Goal: Complete application form

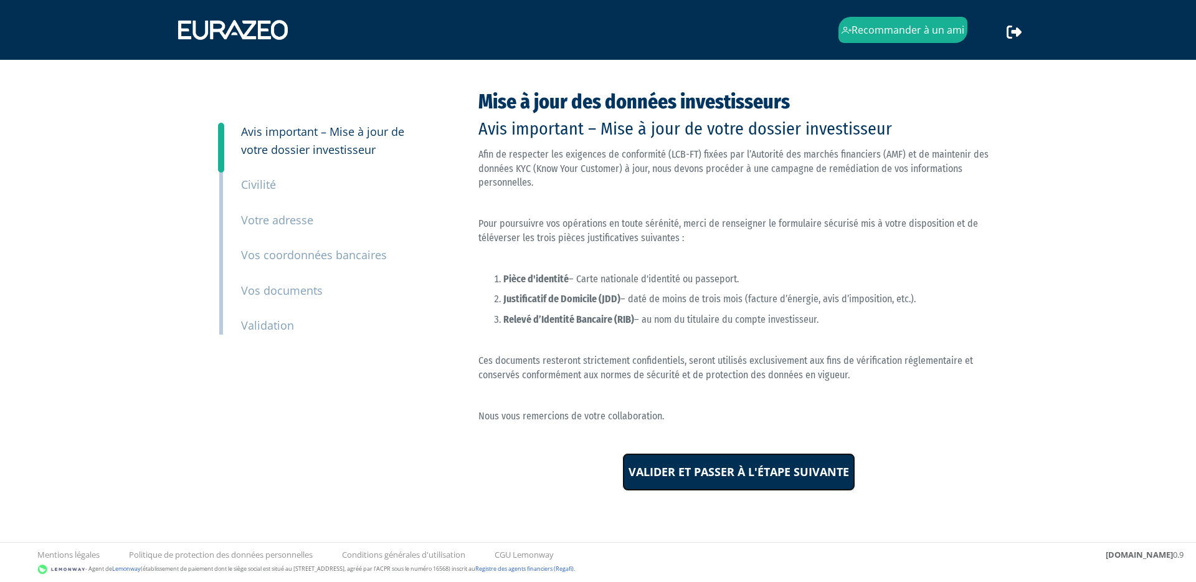
click at [707, 469] on input "Valider et passer à l'étape suivante" at bounding box center [738, 472] width 233 height 39
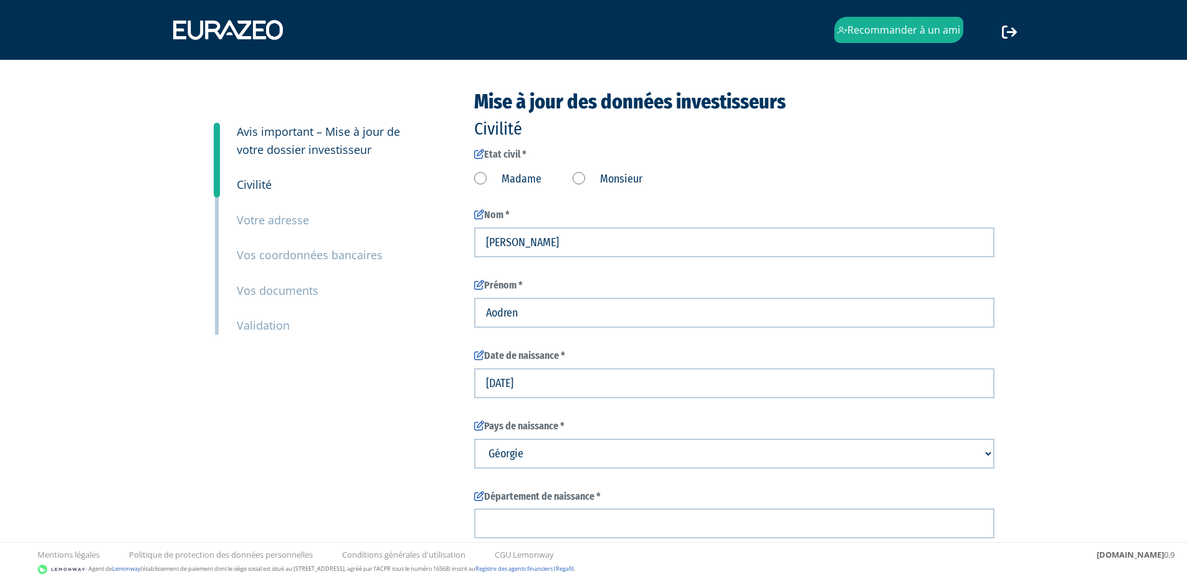
click at [577, 176] on label "Monsieur" at bounding box center [608, 179] width 70 height 16
click at [0, 0] on input "Monsieur" at bounding box center [0, 0] width 0 height 0
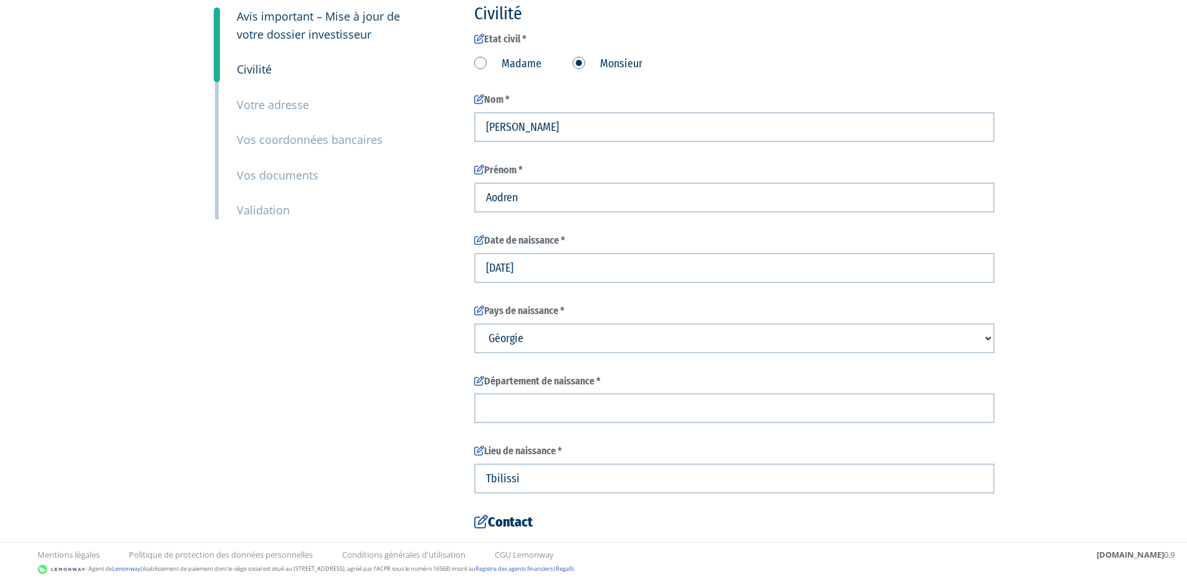
scroll to position [120, 0]
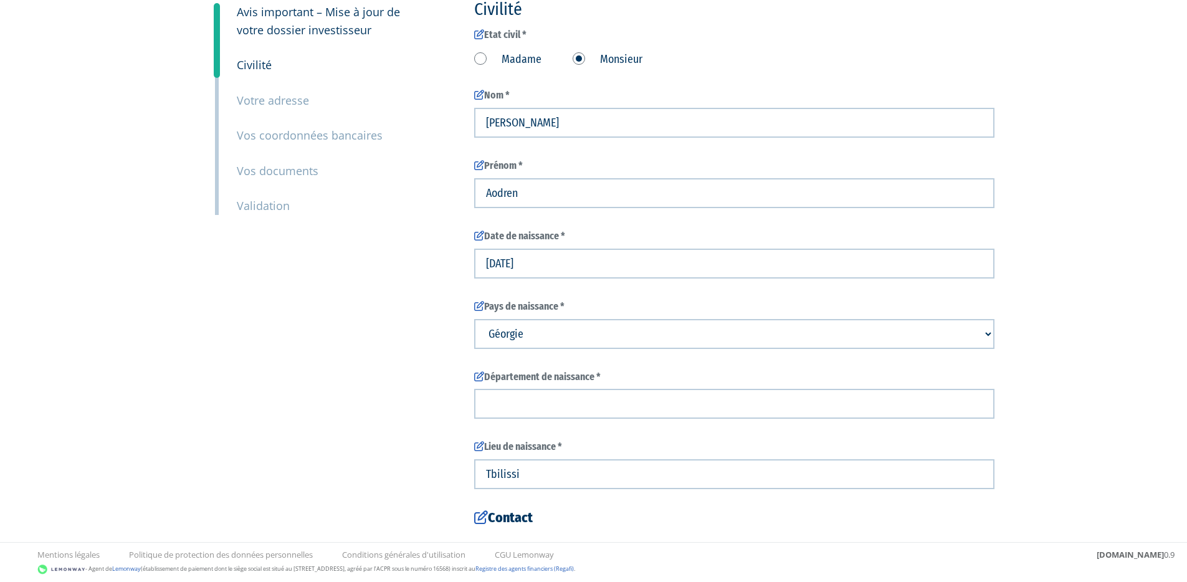
click at [564, 332] on select "Pays de naissance Afghanistan Afrique du Sud Albanie Algérie Allemagne Andorre" at bounding box center [734, 334] width 520 height 30
select select "75"
click at [474, 319] on select "Pays de naissance Afghanistan Afrique du Sud Albanie Algérie Allemagne Andorre" at bounding box center [734, 334] width 520 height 30
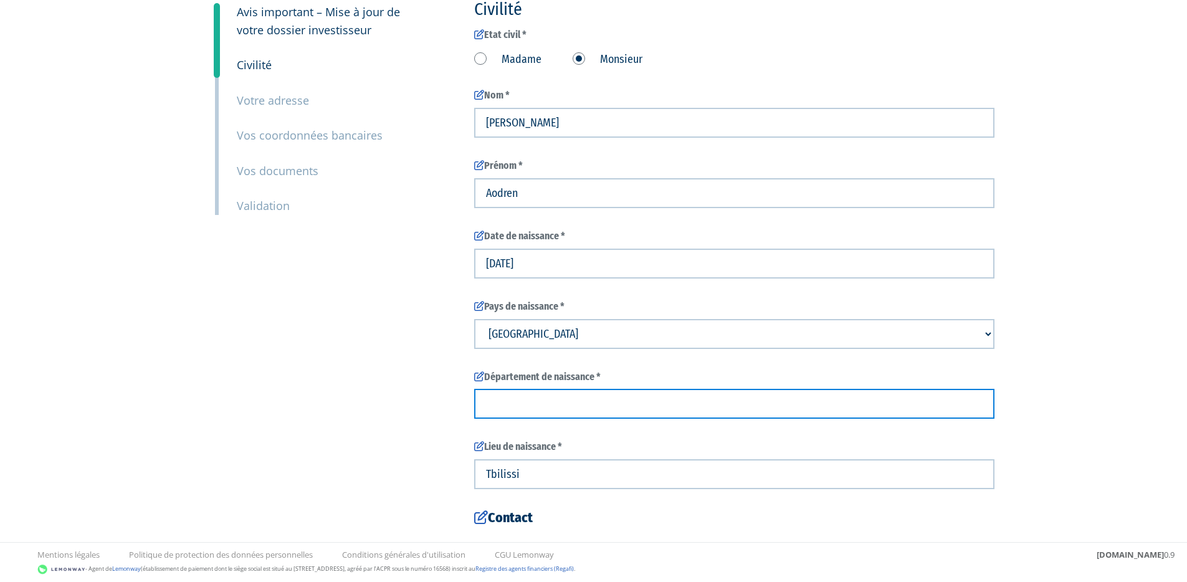
click at [548, 417] on input "text" at bounding box center [734, 404] width 520 height 30
type input "95"
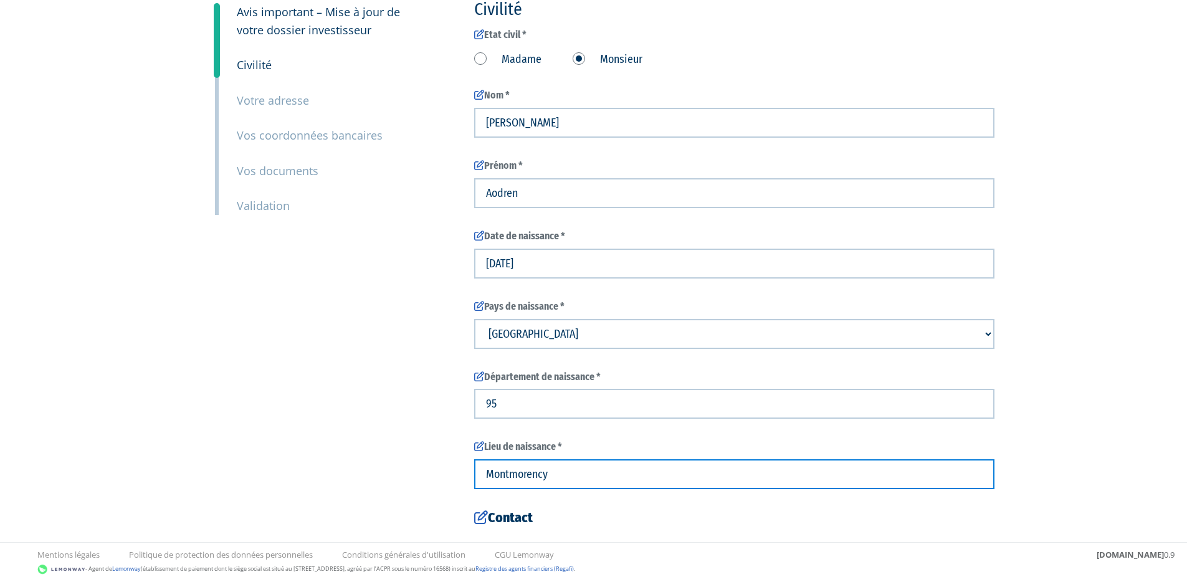
type input "Montmorency"
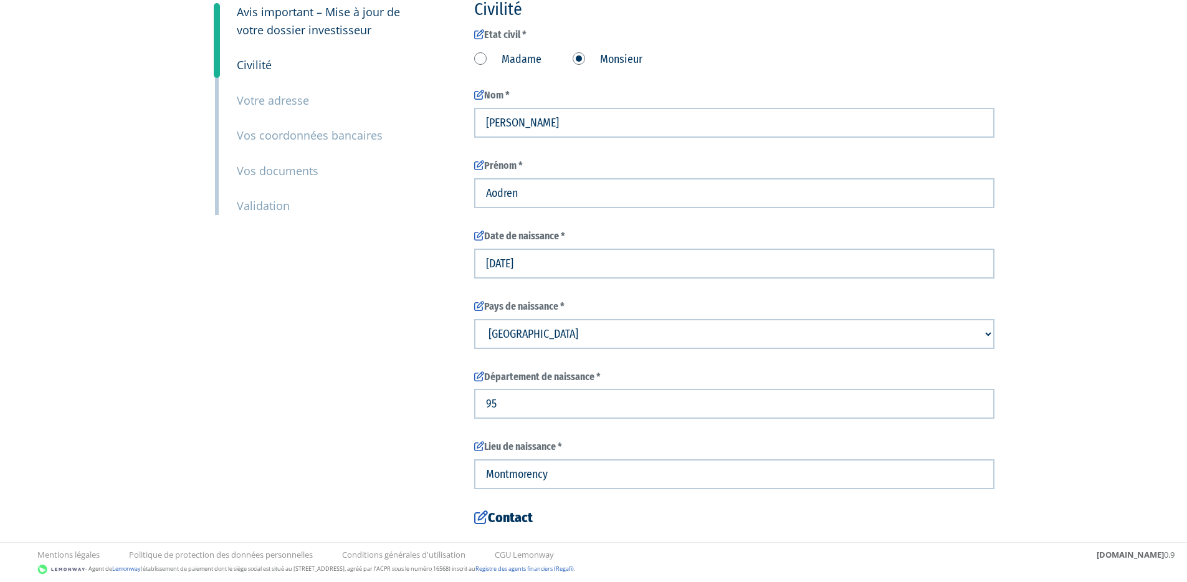
click at [373, 340] on div "3 Avis important – Mise à jour de votre dossier investisseur 4 Civilité 5 Votre…" at bounding box center [593, 349] width 783 height 756
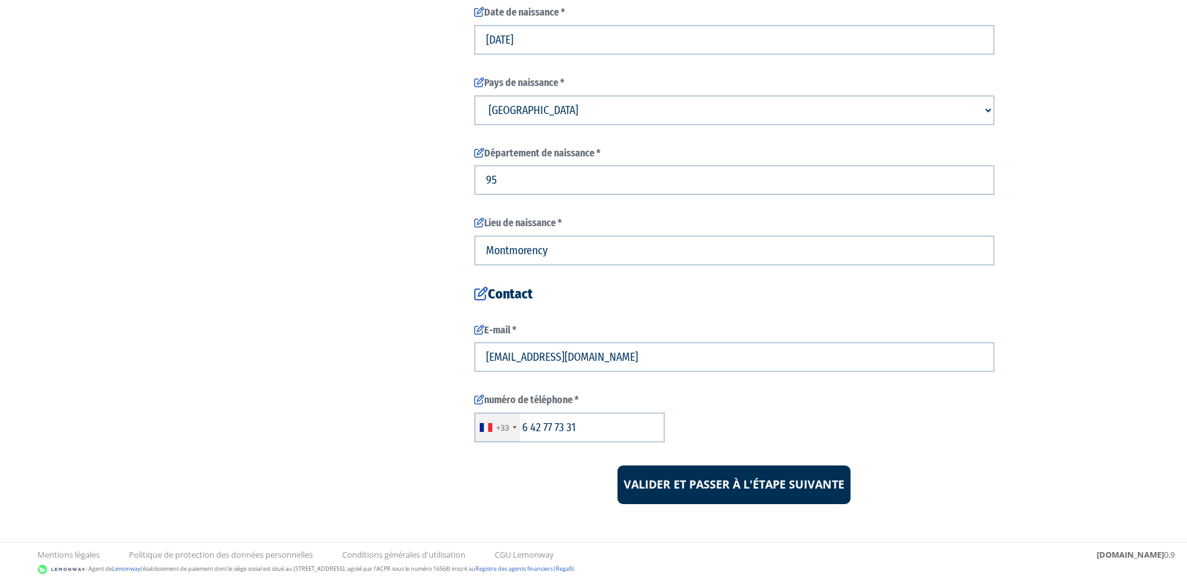
scroll to position [346, 0]
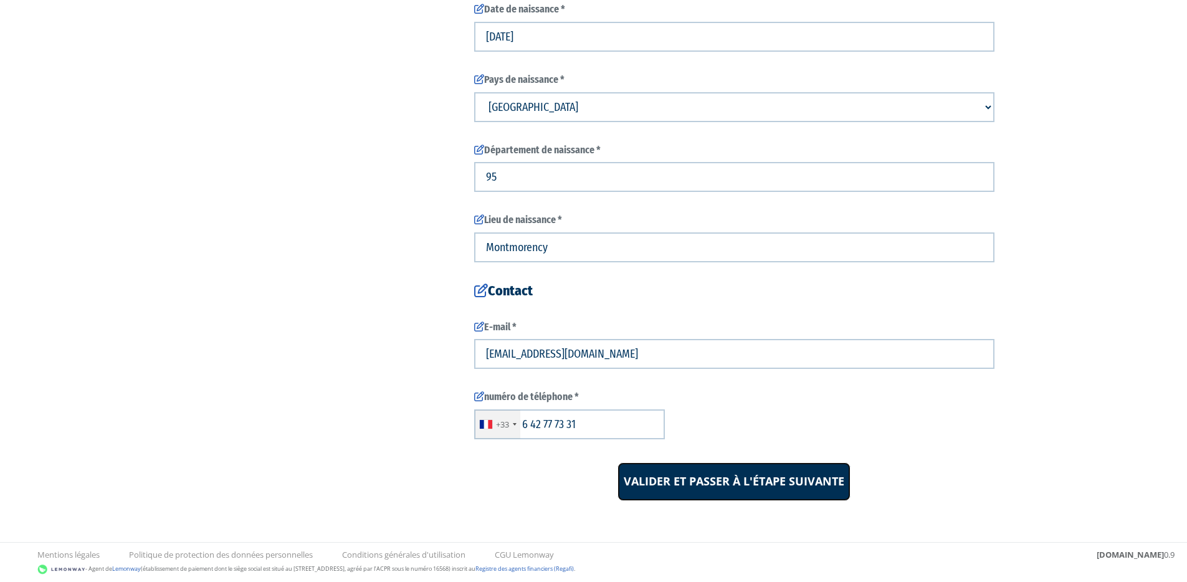
click at [695, 478] on input "Valider et passer à l'étape suivante" at bounding box center [733, 481] width 233 height 39
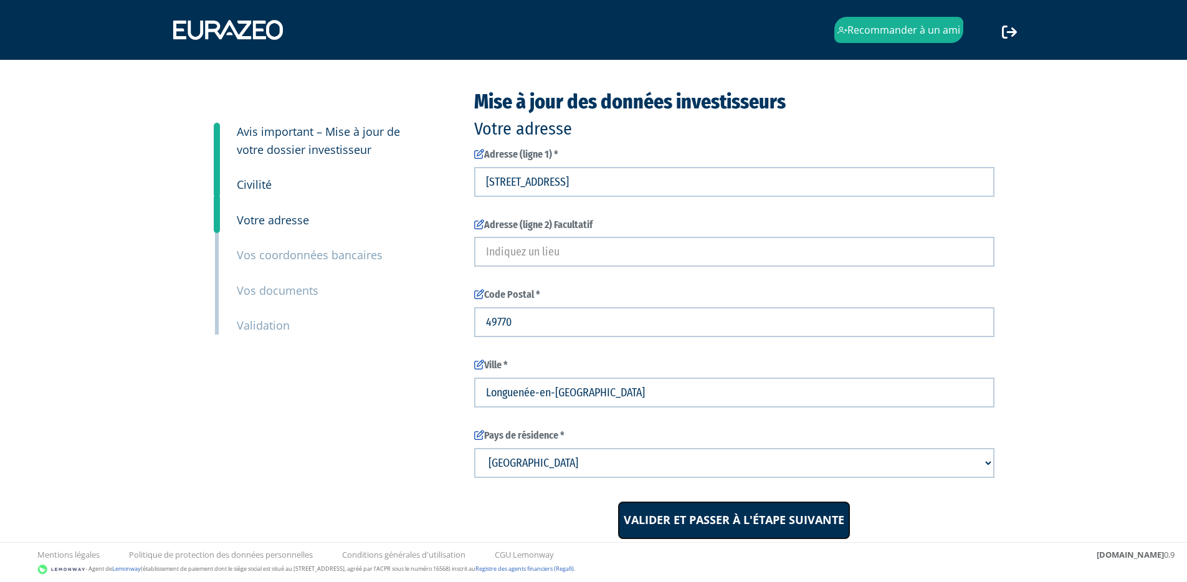
click at [748, 513] on input "Valider et passer à l'étape suivante" at bounding box center [733, 520] width 233 height 39
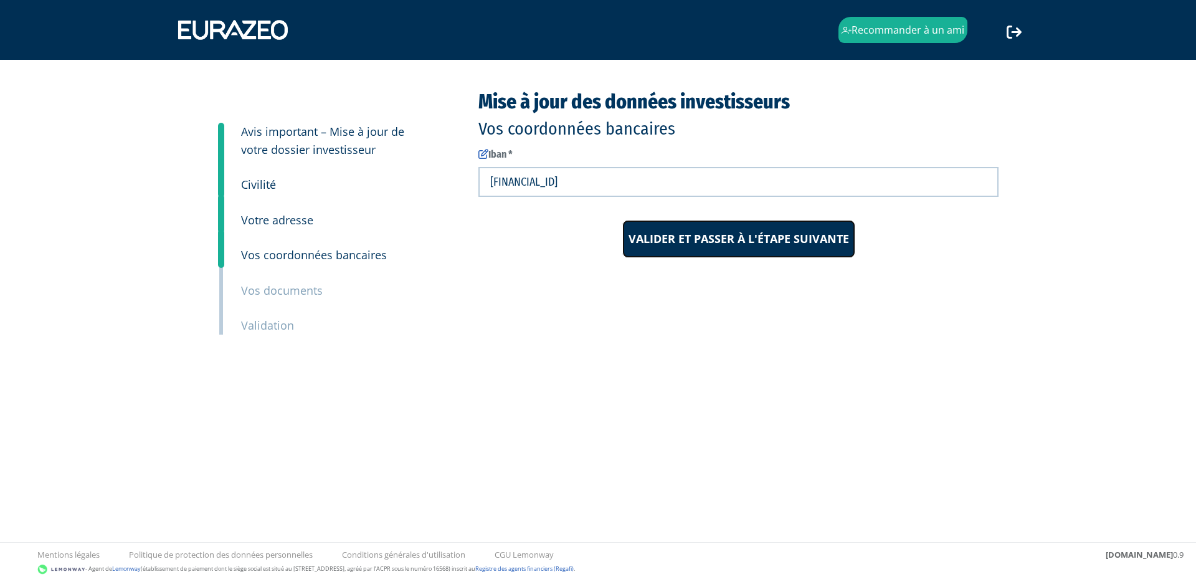
click at [736, 234] on input "Valider et passer à l'étape suivante" at bounding box center [738, 239] width 233 height 39
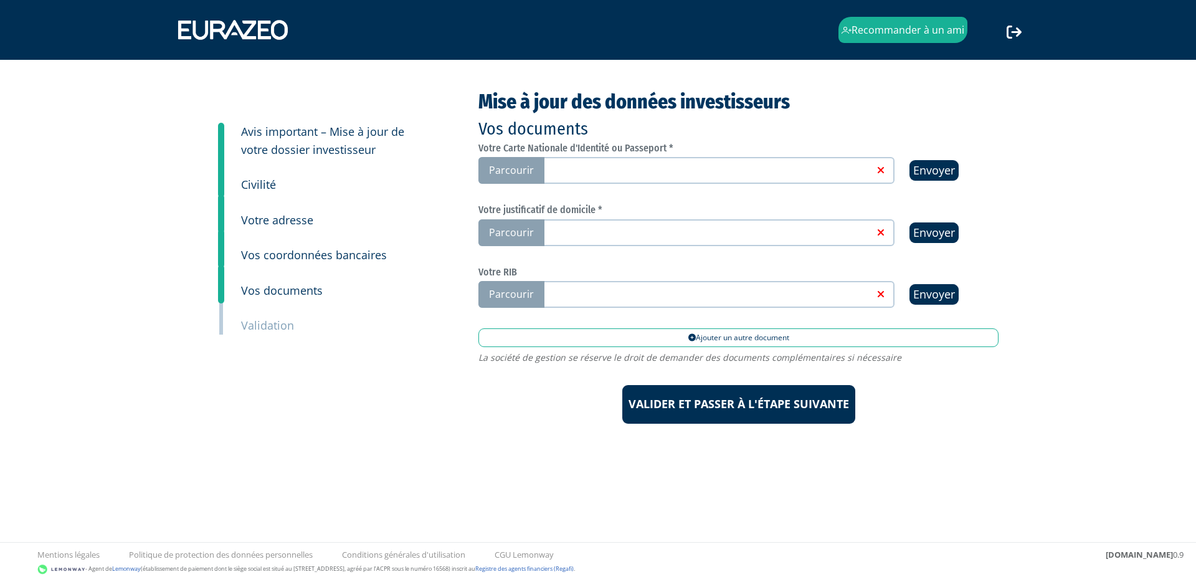
click at [516, 170] on span "Parcourir" at bounding box center [511, 170] width 66 height 27
click at [0, 0] on input "Parcourir" at bounding box center [0, 0] width 0 height 0
click at [534, 231] on span "Parcourir" at bounding box center [511, 232] width 66 height 27
click at [0, 0] on input "Parcourir" at bounding box center [0, 0] width 0 height 0
click at [602, 229] on link at bounding box center [707, 232] width 333 height 12
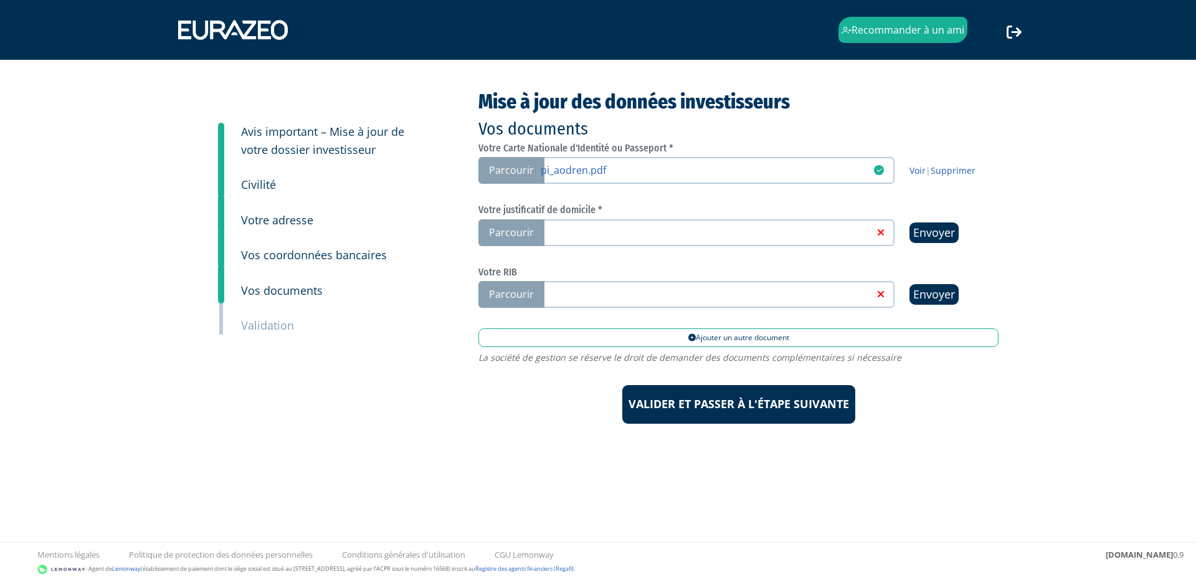
click at [0, 0] on input "Parcourir" at bounding box center [0, 0] width 0 height 0
click at [775, 297] on link at bounding box center [707, 293] width 333 height 12
click at [0, 0] on input "Parcourir" at bounding box center [0, 0] width 0 height 0
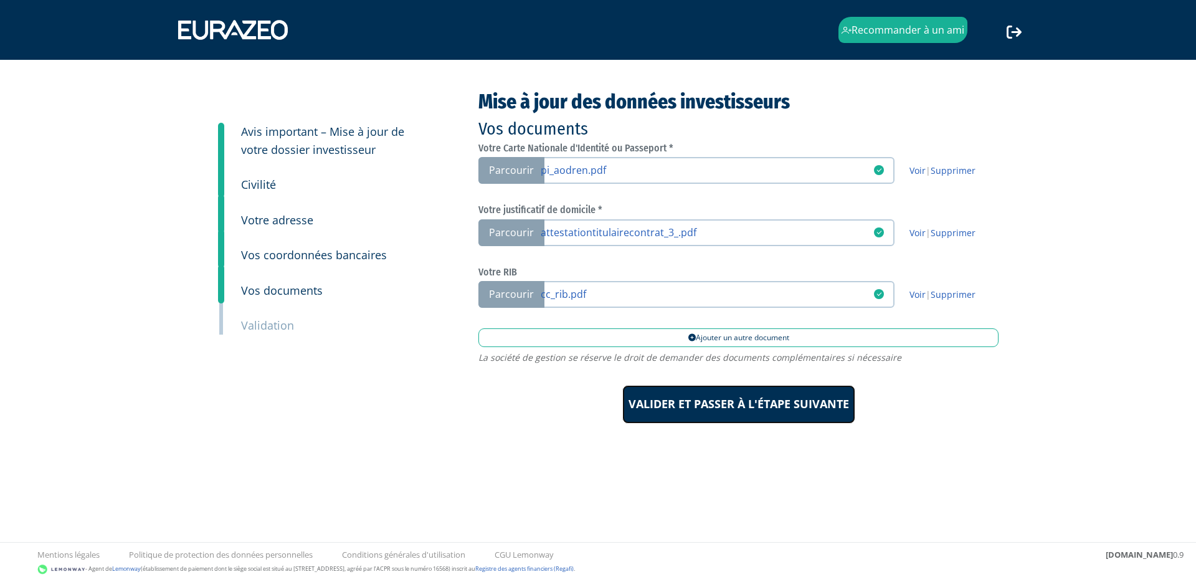
click at [713, 405] on input "Valider et passer à l'étape suivante" at bounding box center [738, 404] width 233 height 39
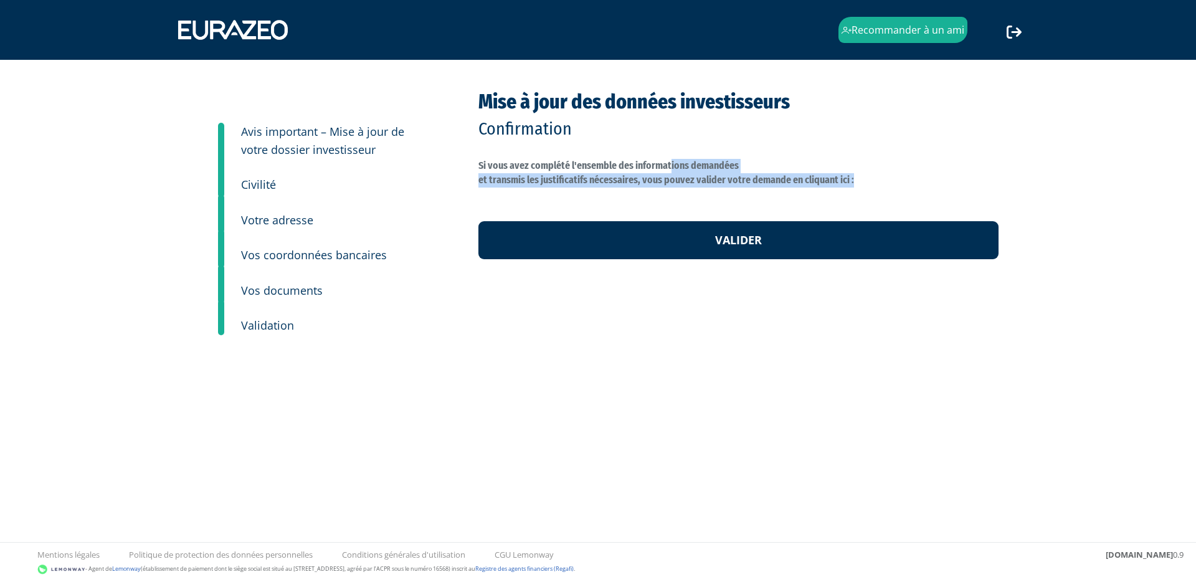
drag, startPoint x: 855, startPoint y: 178, endPoint x: 466, endPoint y: 166, distance: 389.6
click at [466, 166] on div "3 Avis important – Mise à jour de votre dossier investisseur 4 Civilité 5 Votre…" at bounding box center [598, 239] width 783 height 296
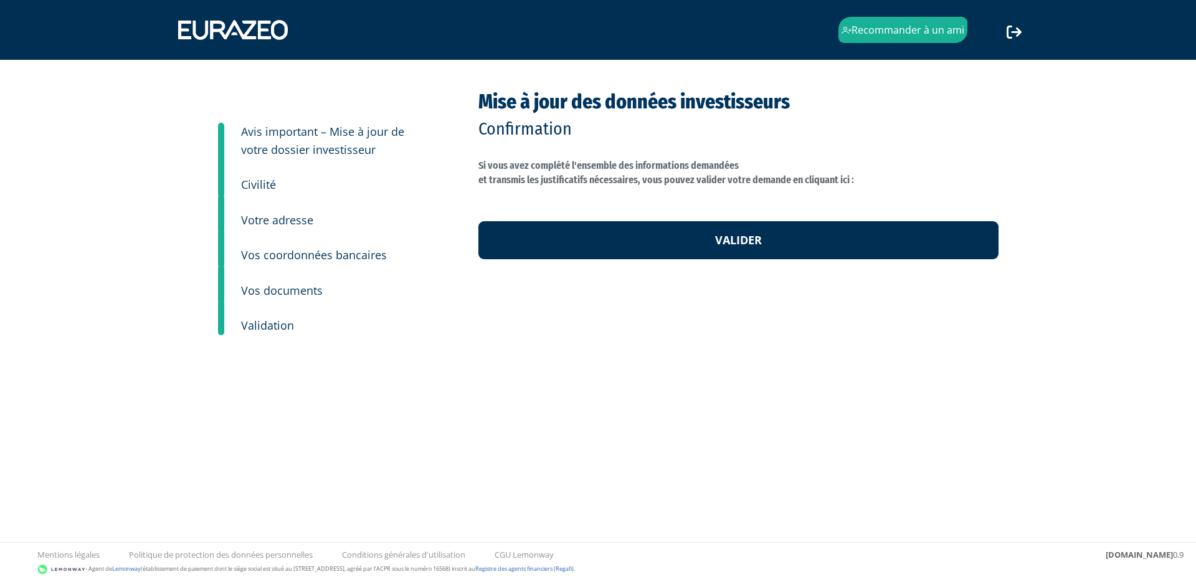
click at [634, 320] on div "Mise à jour des données investisseurs Confirmation Si vous avez complété l'ense…" at bounding box center [738, 239] width 539 height 296
click at [762, 231] on link "Valider" at bounding box center [738, 240] width 520 height 39
click at [599, 172] on label "Si vous avez complété l'ensemble des informations demandées et transmis les jus…" at bounding box center [738, 187] width 520 height 57
click at [708, 166] on label "Si vous avez complété l'ensemble des informations demandées et transmis les jus…" at bounding box center [738, 187] width 520 height 57
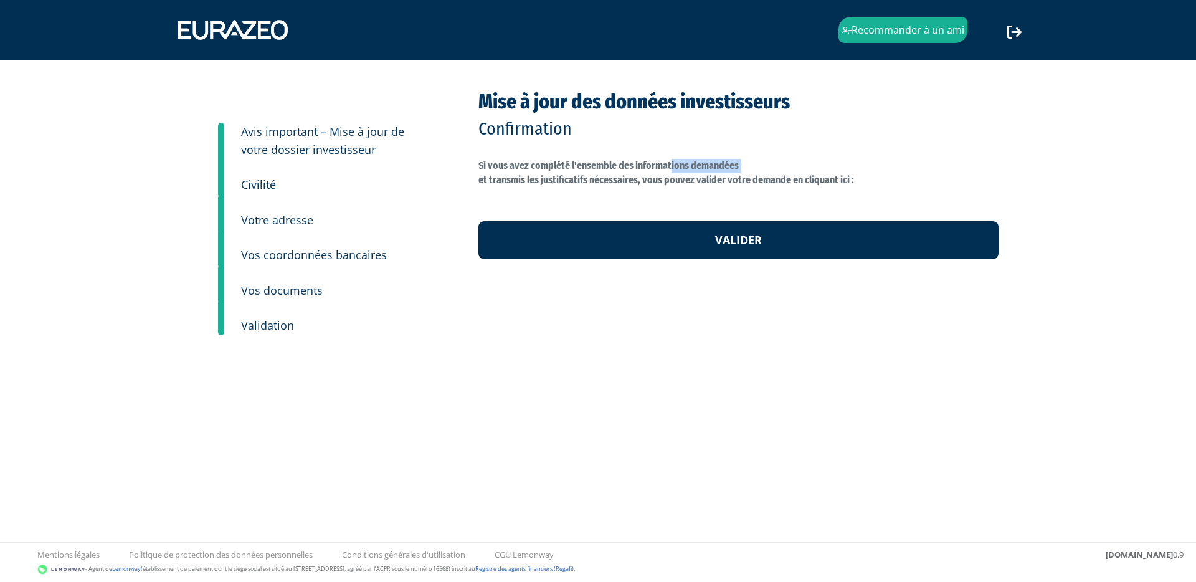
click at [708, 166] on label "Si vous avez complété l'ensemble des informations demandées et transmis les jus…" at bounding box center [738, 187] width 520 height 57
copy label "Si vous avez complété l'ensemble des informations demandées"
click at [866, 250] on link "Valider" at bounding box center [738, 240] width 520 height 39
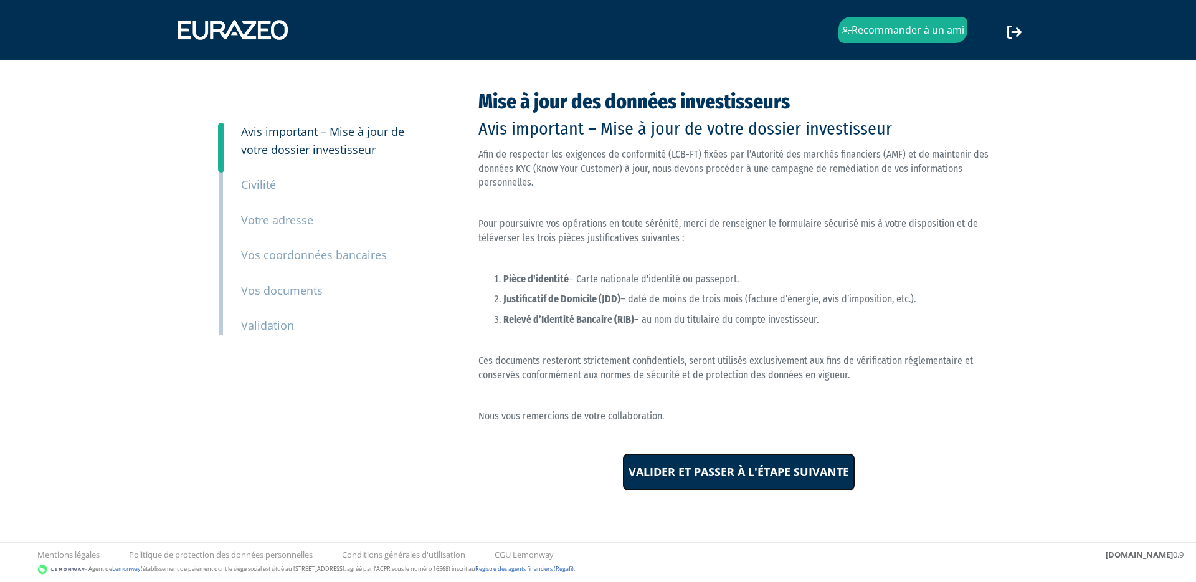
click at [804, 472] on input "Valider et passer à l'étape suivante" at bounding box center [738, 472] width 233 height 39
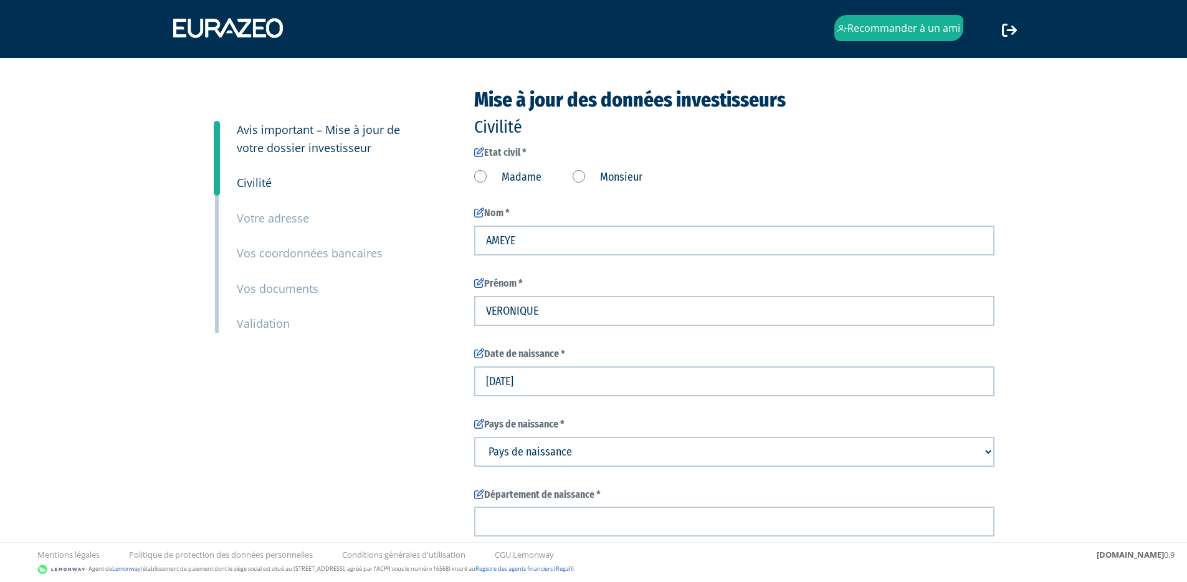
scroll to position [2, 0]
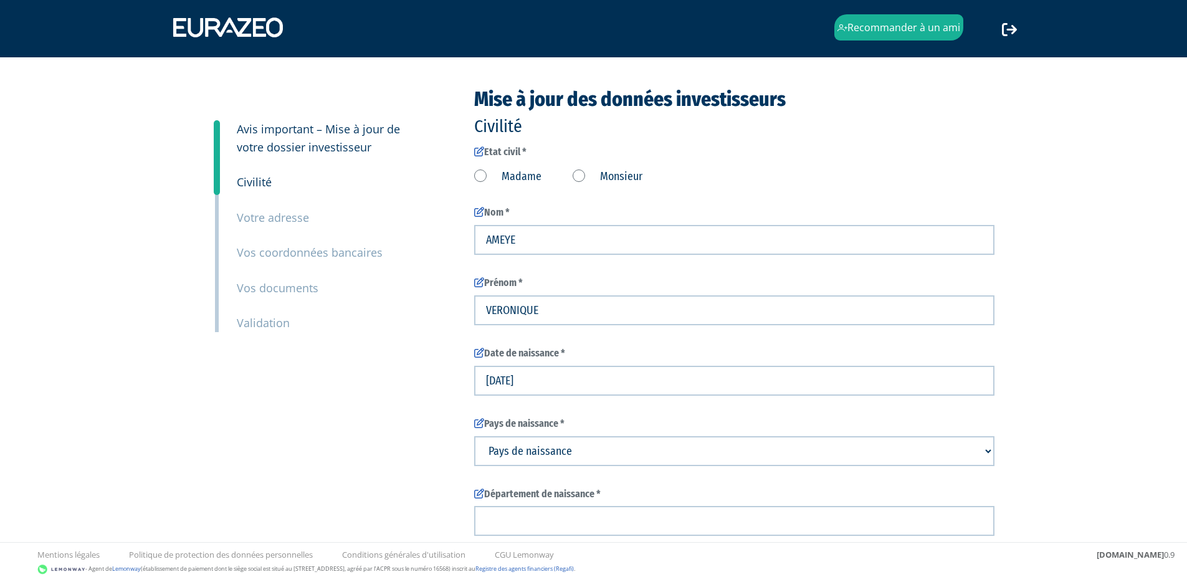
click at [483, 176] on label "Madame" at bounding box center [507, 177] width 67 height 16
click at [0, 0] on input "Madame" at bounding box center [0, 0] width 0 height 0
click at [582, 173] on label "Monsieur" at bounding box center [608, 177] width 70 height 16
click at [0, 0] on input "Monsieur" at bounding box center [0, 0] width 0 height 0
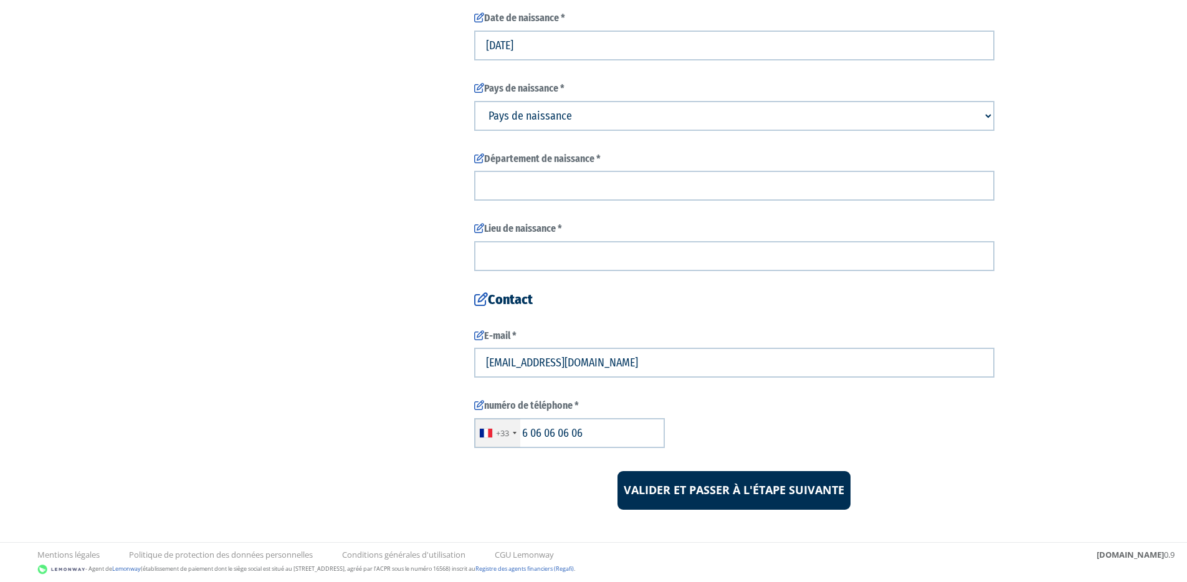
scroll to position [346, 0]
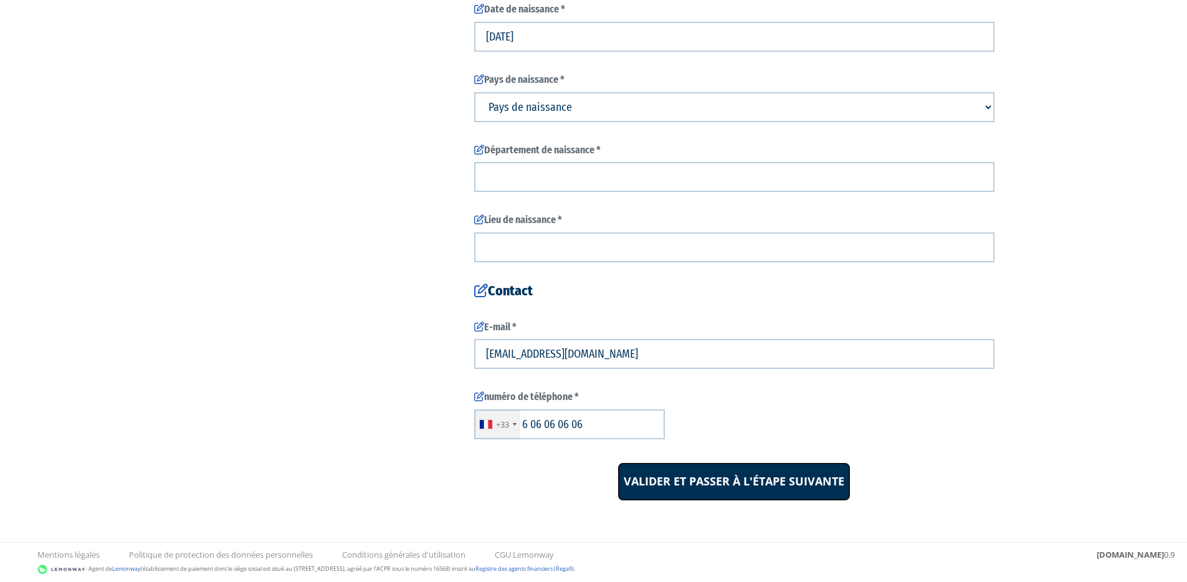
click at [736, 481] on input "Valider et passer à l'étape suivante" at bounding box center [733, 481] width 233 height 39
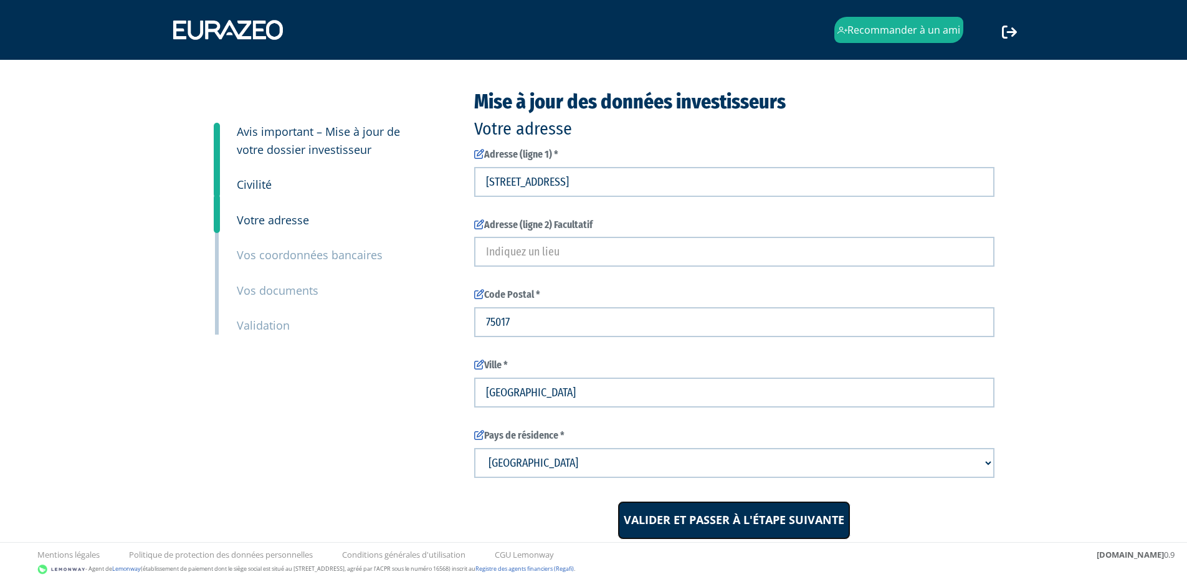
click at [730, 511] on input "Valider et passer à l'étape suivante" at bounding box center [733, 520] width 233 height 39
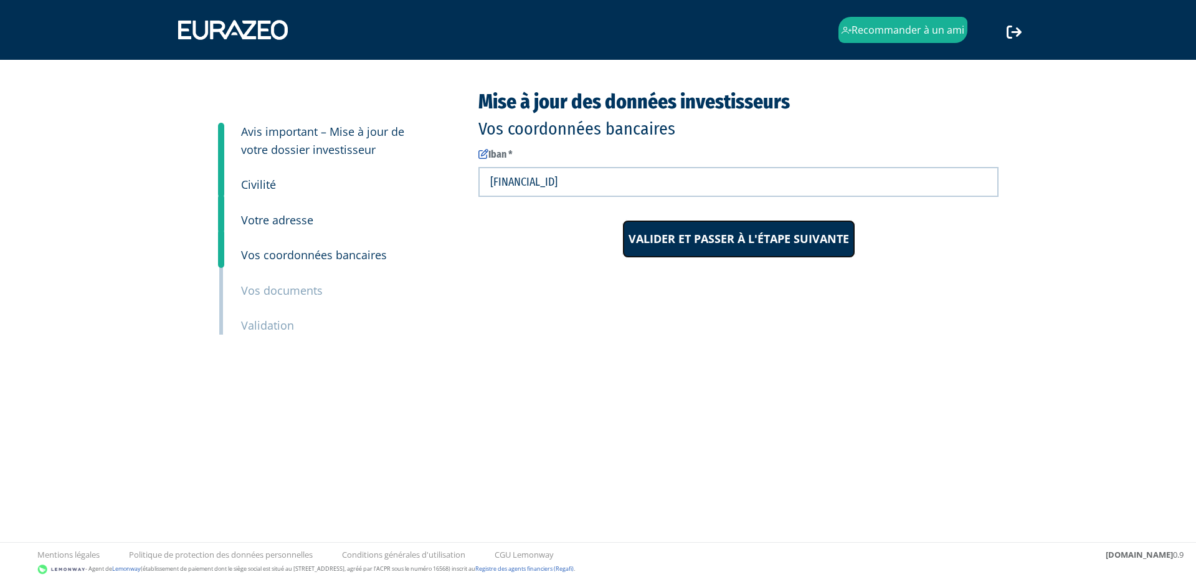
click at [797, 238] on input "Valider et passer à l'étape suivante" at bounding box center [738, 239] width 233 height 39
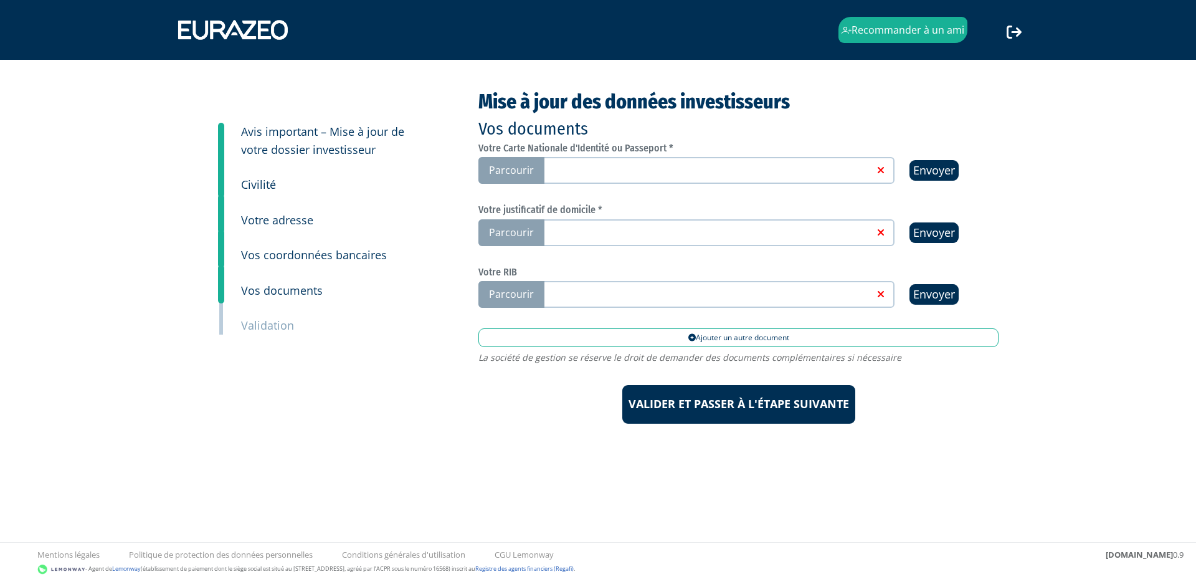
click at [267, 190] on small "Civilité" at bounding box center [258, 184] width 35 height 15
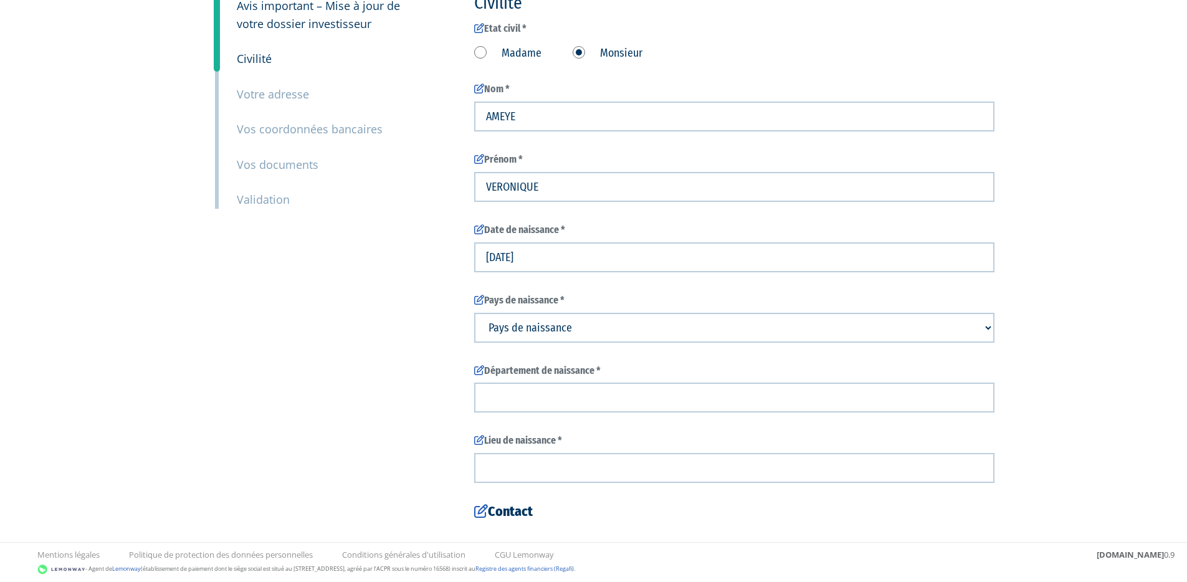
scroll to position [125, 0]
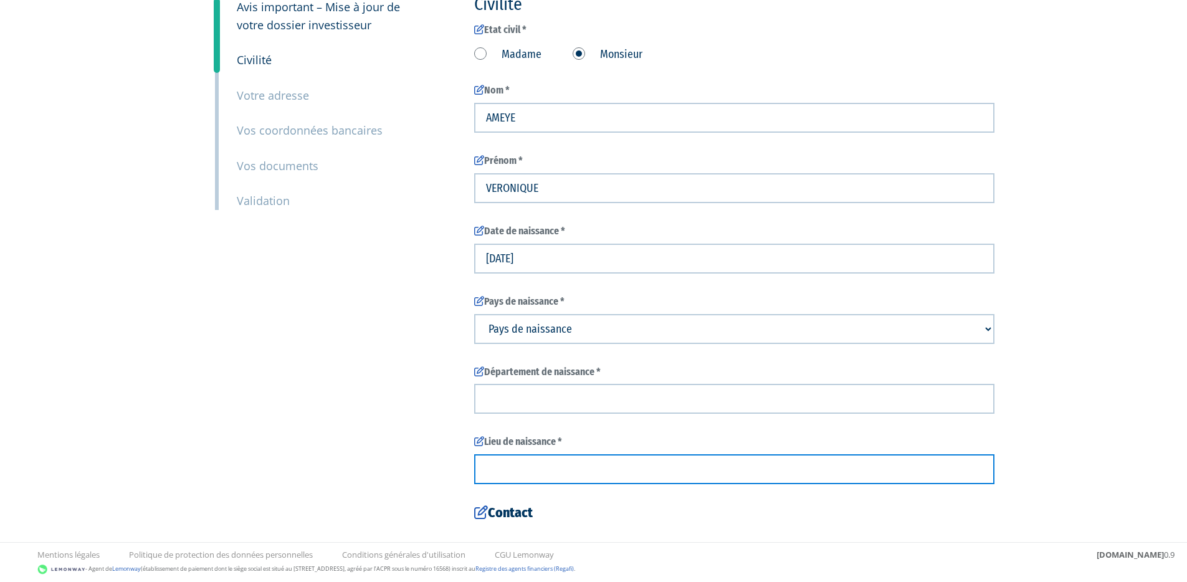
drag, startPoint x: 957, startPoint y: 469, endPoint x: 636, endPoint y: 320, distance: 354.0
click at [636, 321] on form "Etat civil * Madame Monsieur AMEYE +1" at bounding box center [734, 373] width 520 height 700
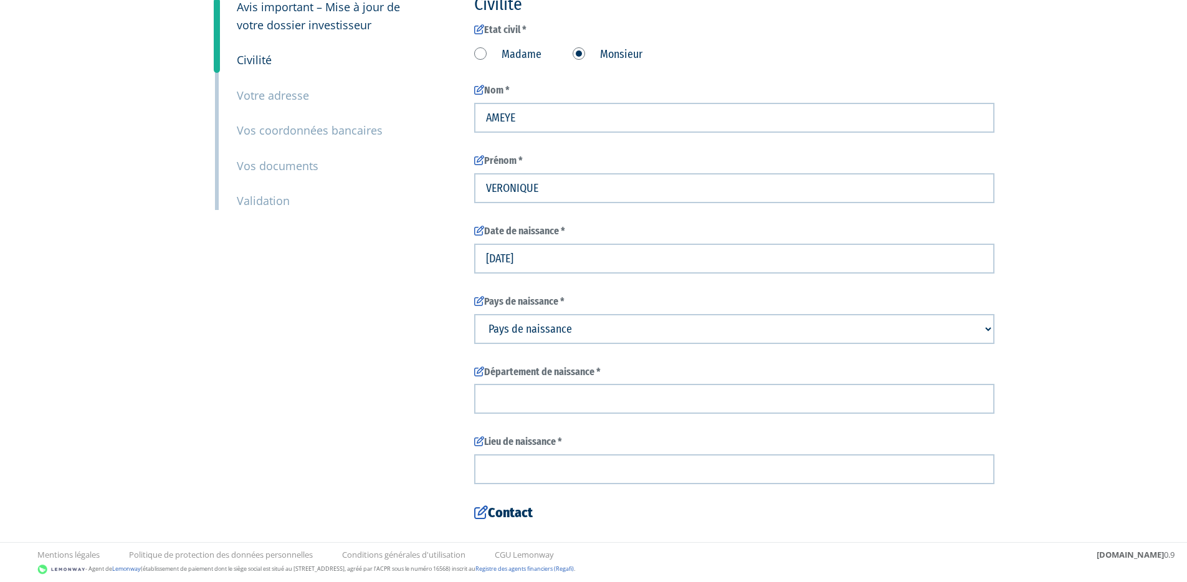
click at [262, 305] on div "3 Avis important – Mise à jour de votre dossier investisseur 4 Civilité 5 Votre…" at bounding box center [593, 344] width 783 height 756
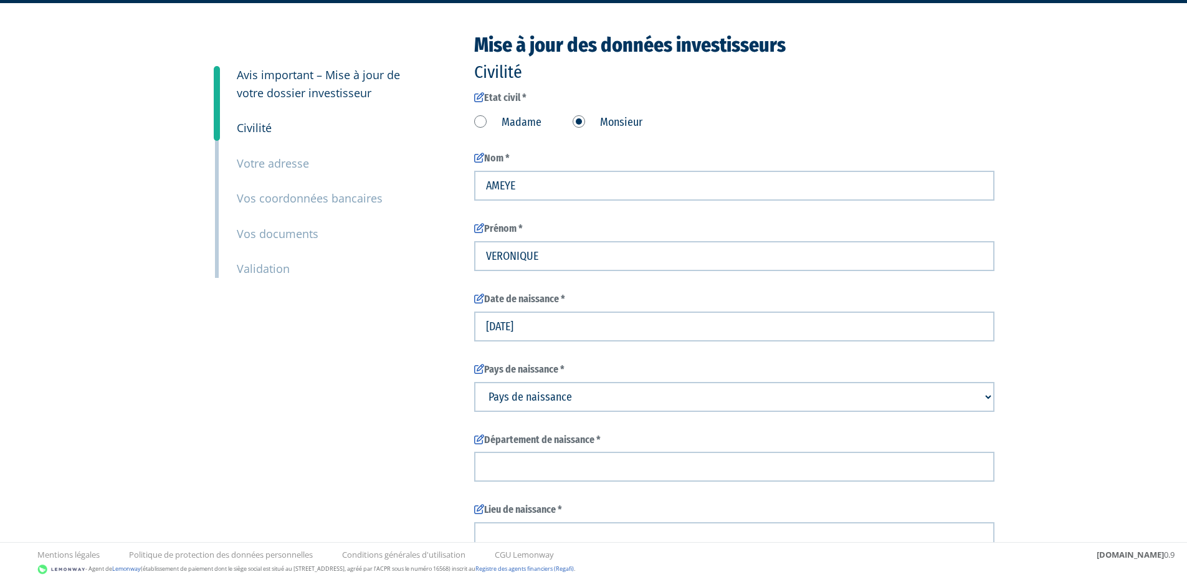
scroll to position [39, 0]
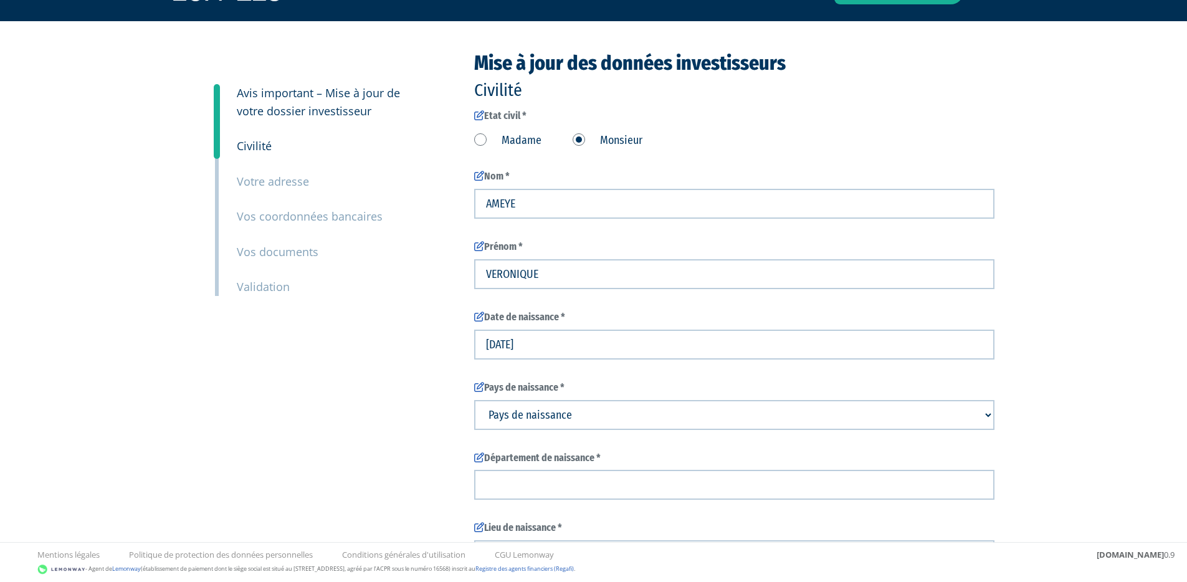
click at [1085, 321] on div "Recommander à un ami Déconnexion" at bounding box center [593, 400] width 1187 height 878
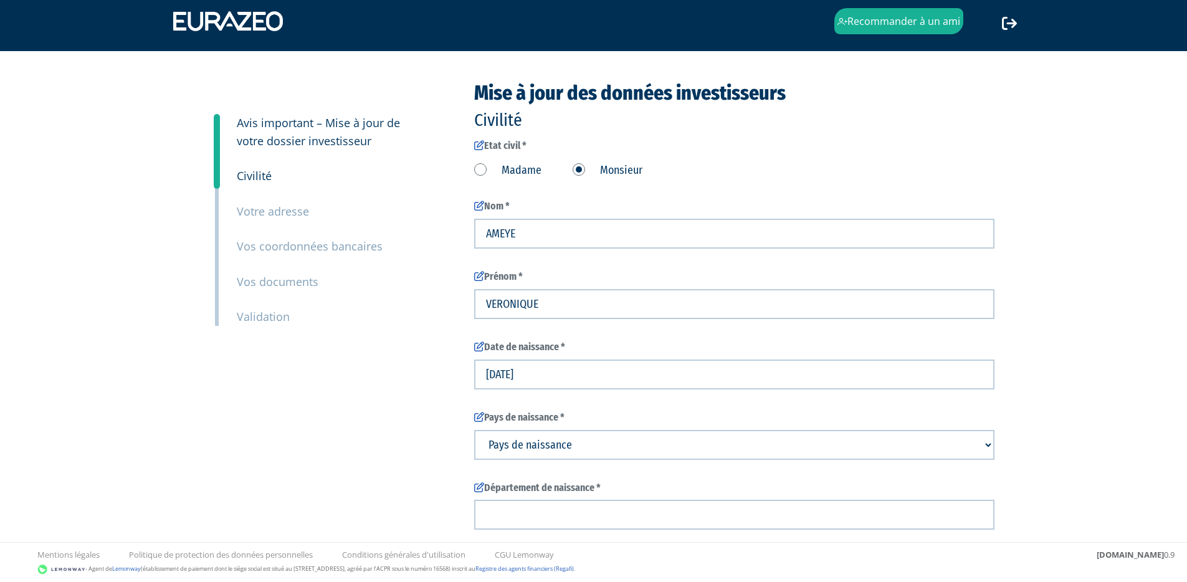
scroll to position [0, 0]
